Goal: Task Accomplishment & Management: Complete application form

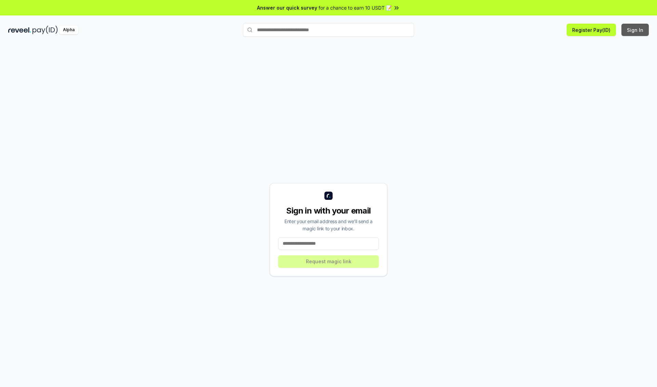
click at [636, 30] on button "Sign In" at bounding box center [635, 30] width 27 height 12
type input "**********"
click at [329, 261] on button "Request magic link" at bounding box center [328, 261] width 101 height 12
